Goal: Task Accomplishment & Management: Use online tool/utility

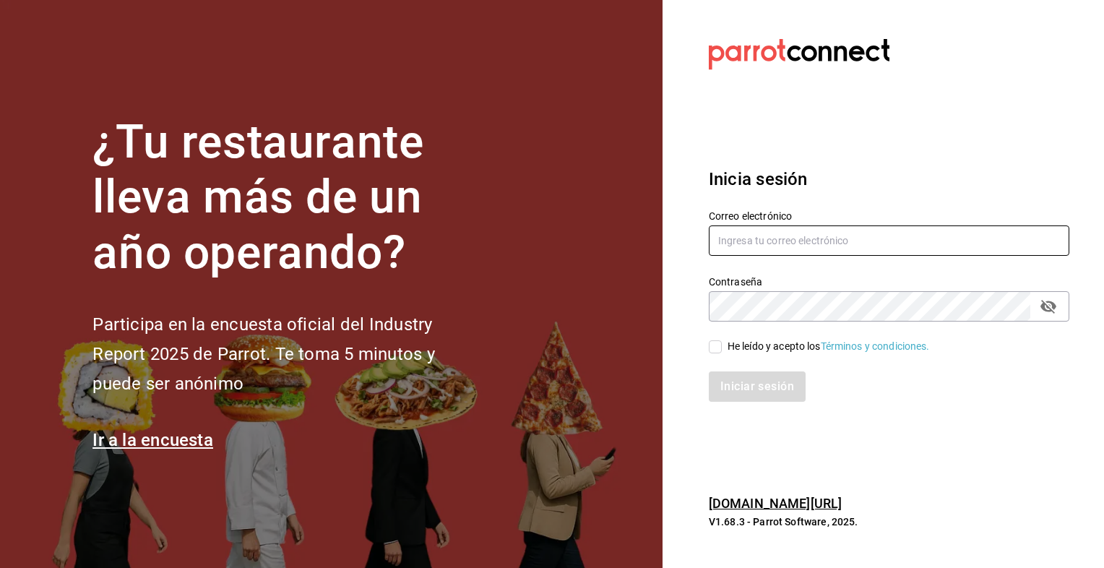
type input "zepedak634@gmail.com"
click at [715, 348] on input "He leído y acepto los Términos y condiciones." at bounding box center [715, 346] width 13 height 13
checkbox input "true"
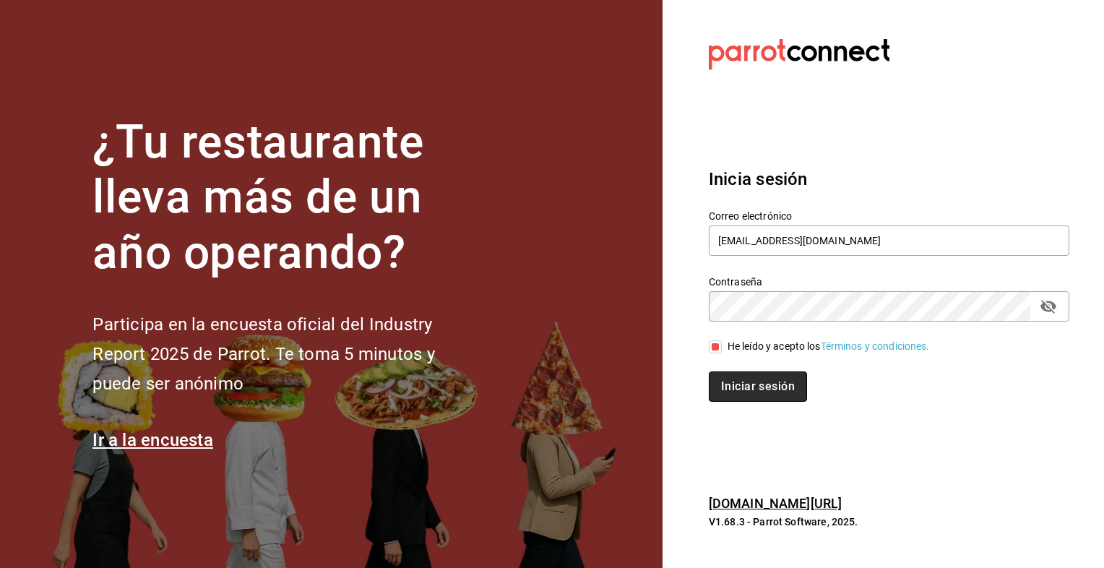
click at [730, 384] on button "Iniciar sesión" at bounding box center [758, 386] width 98 height 30
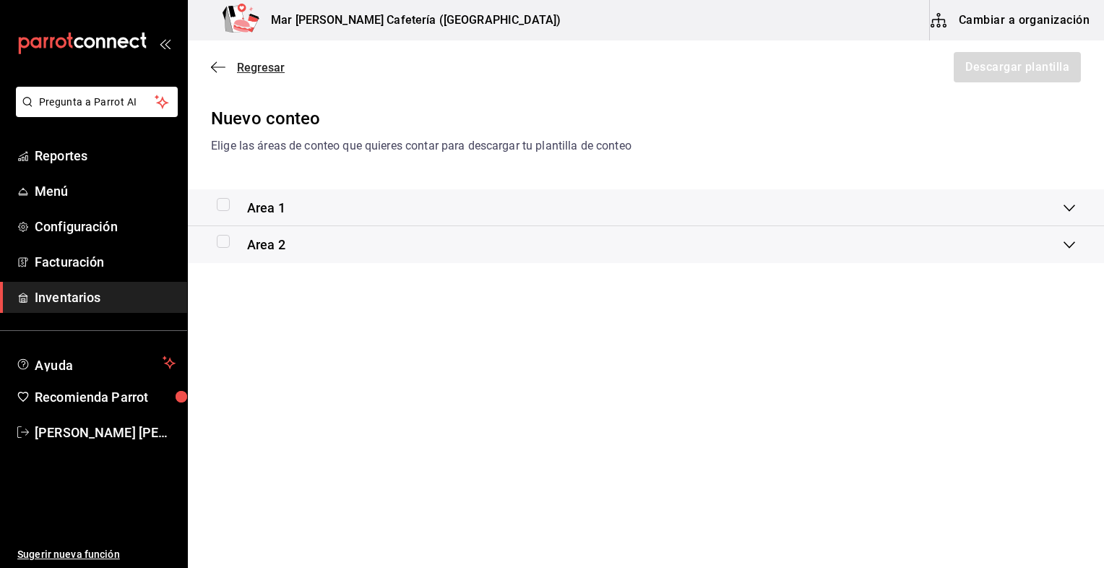
click at [253, 61] on span "Regresar" at bounding box center [261, 68] width 48 height 14
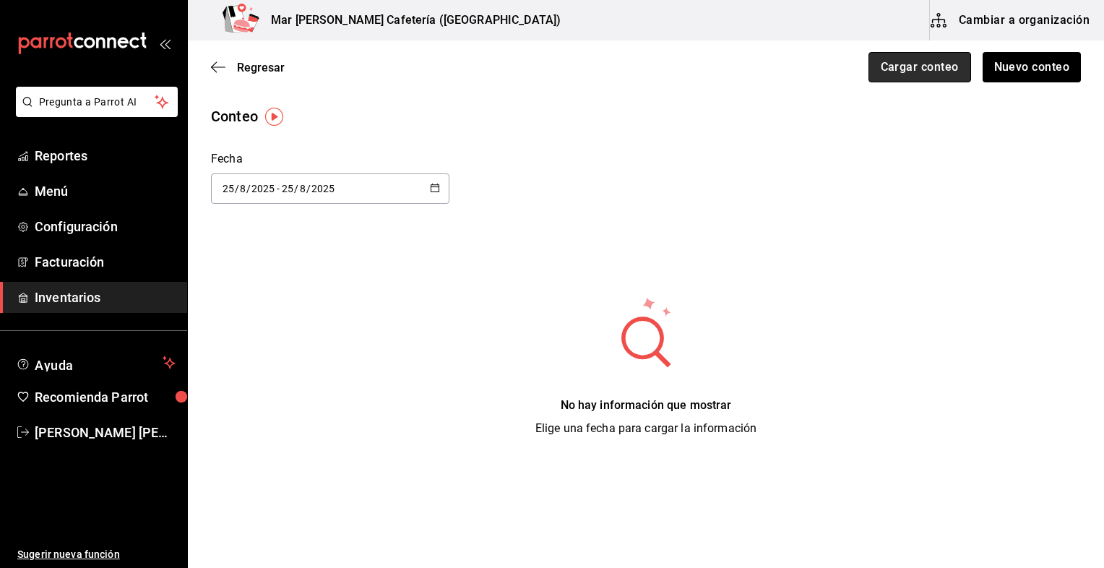
click at [916, 59] on button "Cargar conteo" at bounding box center [919, 67] width 103 height 30
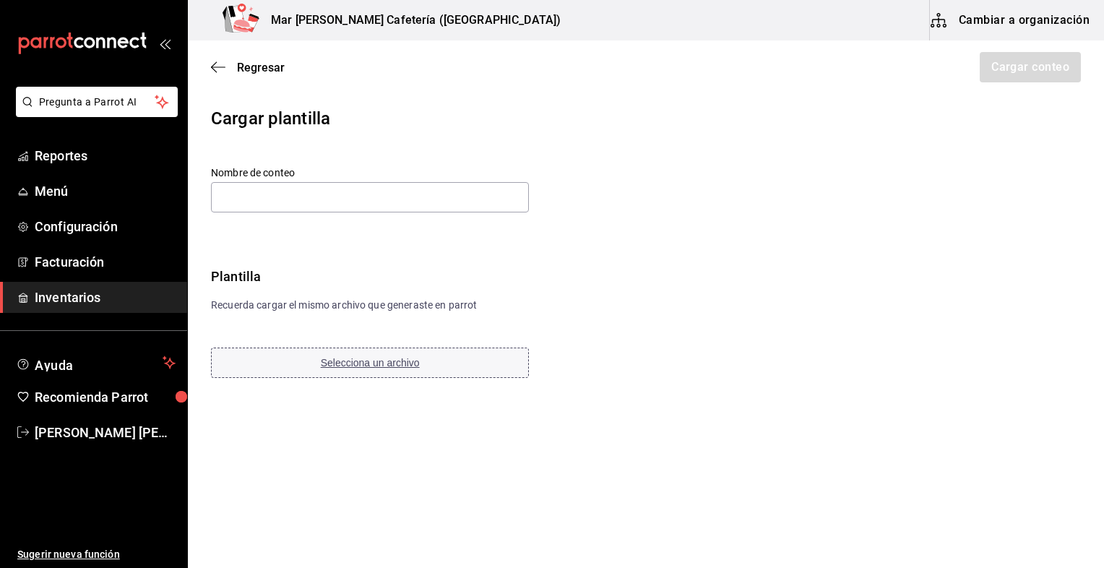
click at [386, 368] on button "Selecciona un archivo" at bounding box center [370, 362] width 318 height 30
click at [350, 366] on span "Selecciona un archivo" at bounding box center [370, 363] width 99 height 12
click at [423, 195] on input "text" at bounding box center [370, 197] width 318 height 30
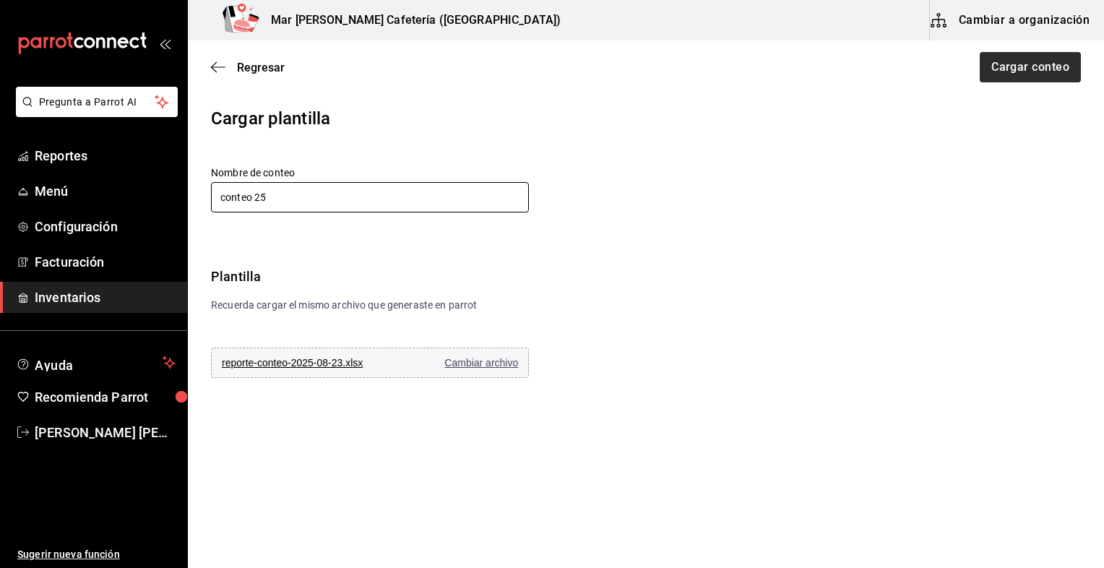
type input "conteo 25"
click at [1026, 67] on button "Cargar conteo" at bounding box center [1029, 67] width 103 height 30
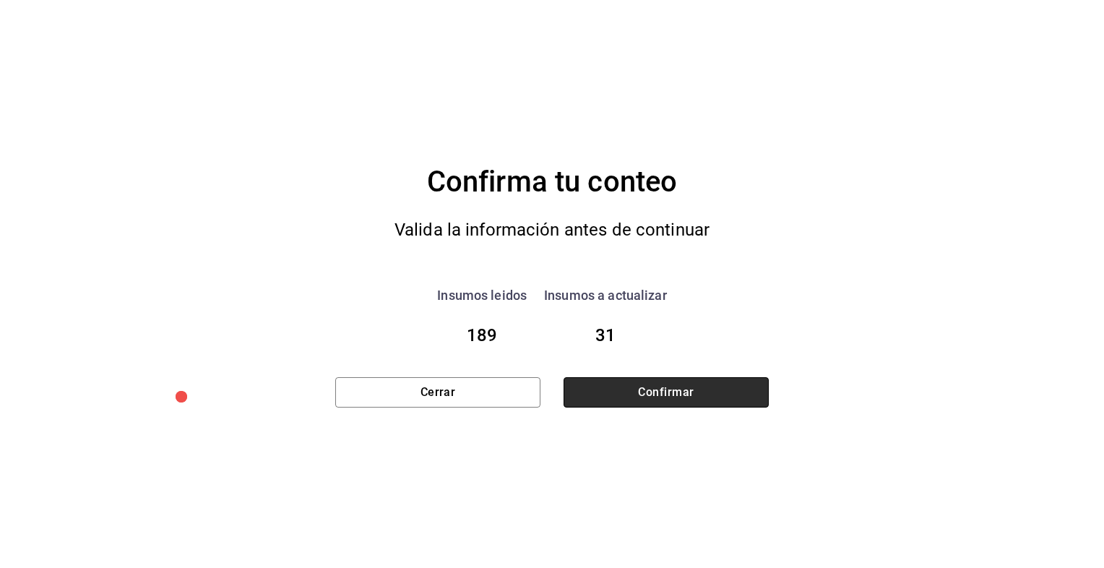
click at [677, 383] on button "Confirmar" at bounding box center [665, 392] width 205 height 30
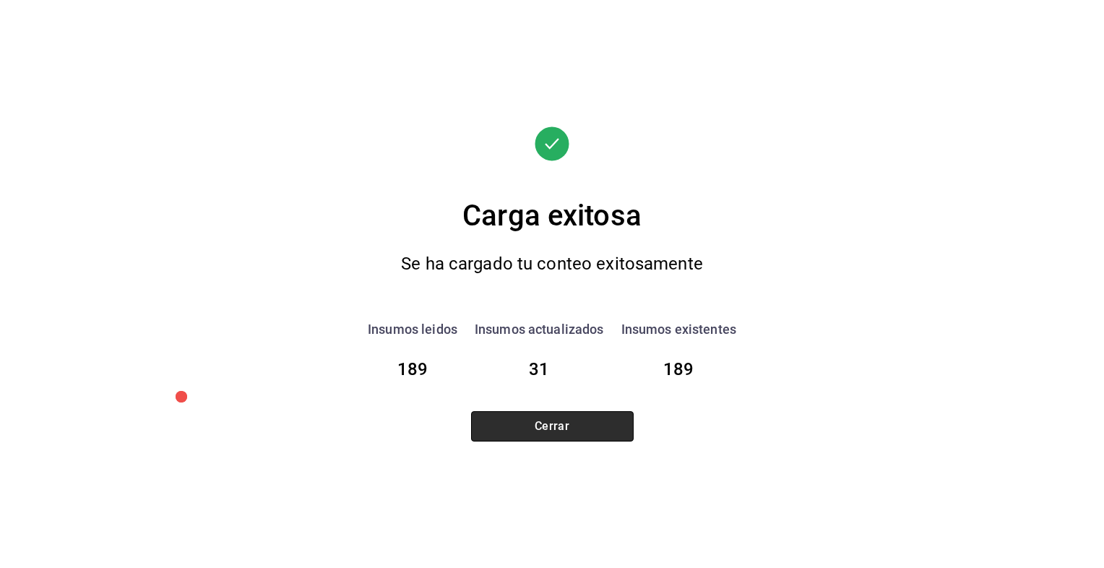
click at [574, 419] on button "Cerrar" at bounding box center [552, 426] width 163 height 30
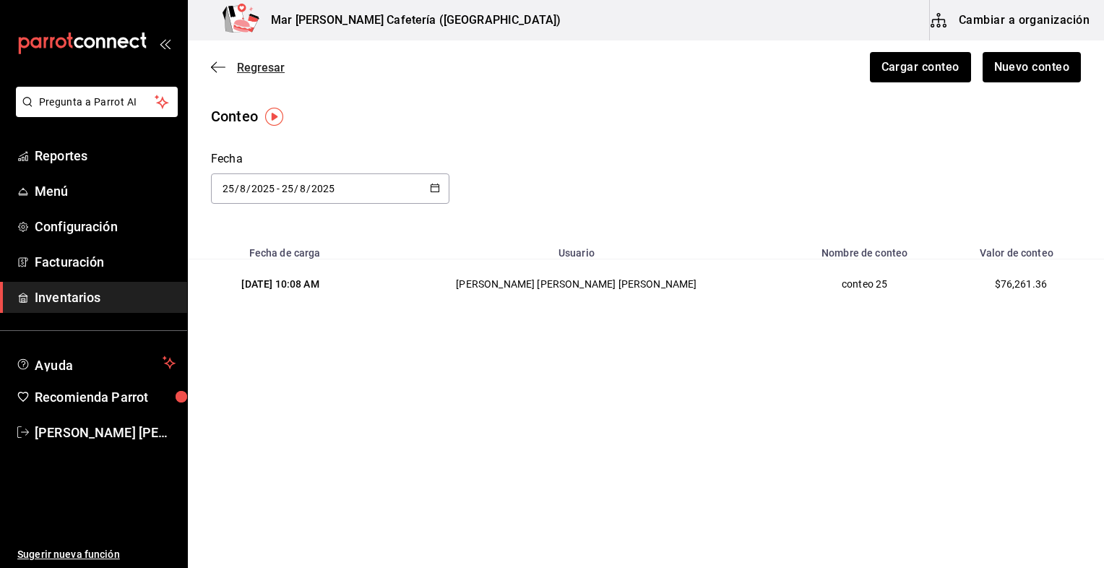
click at [228, 62] on span "Regresar" at bounding box center [248, 68] width 74 height 14
